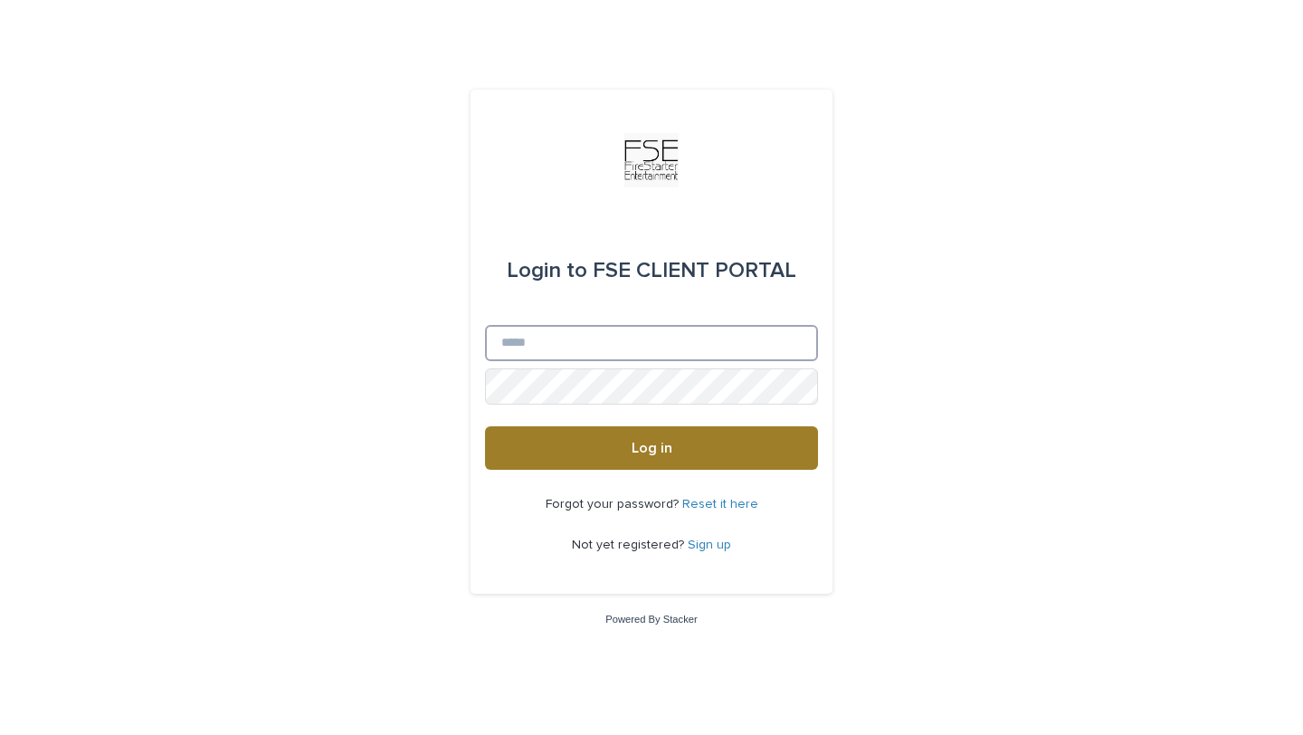
type input "**********"
click at [644, 455] on button "Log in" at bounding box center [651, 447] width 333 height 43
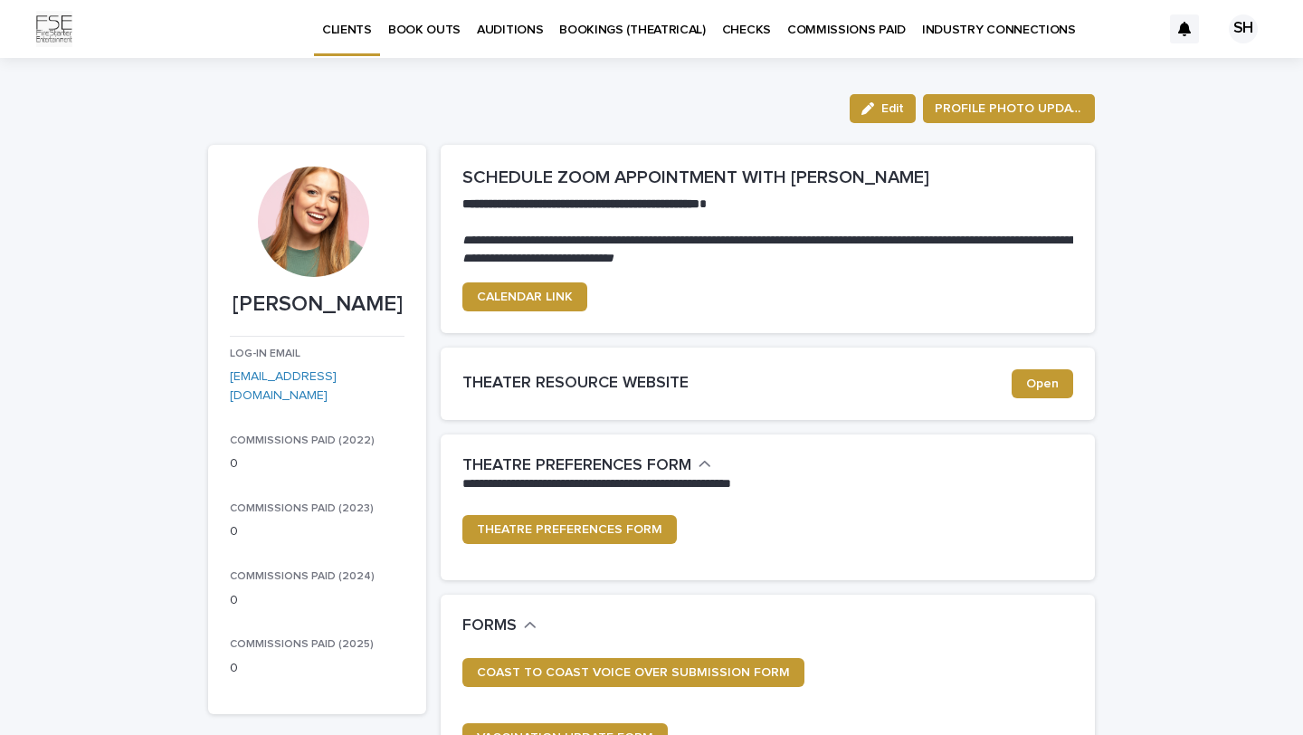
click at [419, 33] on p "BOOK OUTS" at bounding box center [424, 19] width 72 height 38
